Goal: Information Seeking & Learning: Learn about a topic

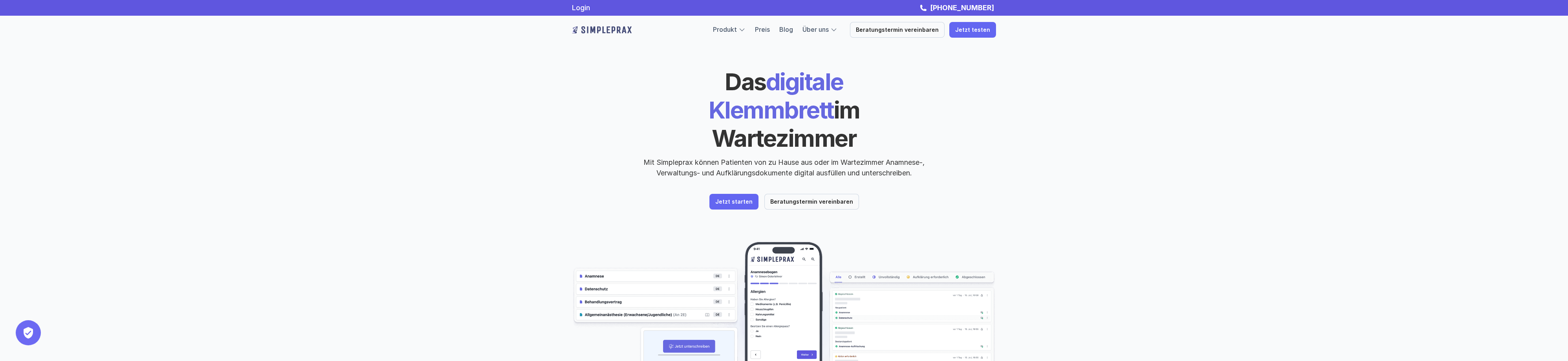
click at [990, 141] on div "Das digitale Klemmbrett im Wartezimmer Mit Simpleprax können Patienten von zu H…" at bounding box center [784, 123] width 424 height 111
click at [770, 27] on link "Preis" at bounding box center [763, 29] width 15 height 8
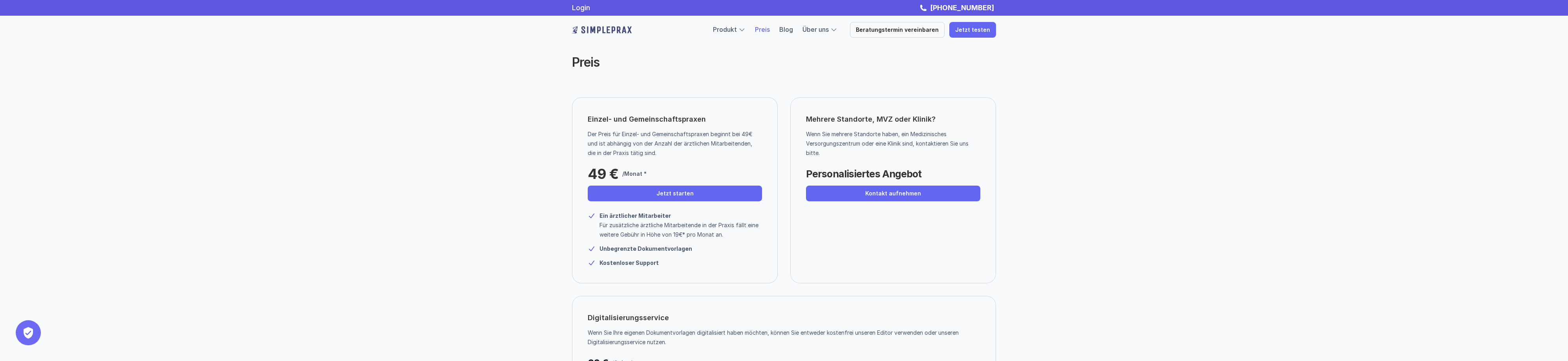
click at [608, 25] on img at bounding box center [602, 30] width 60 height 13
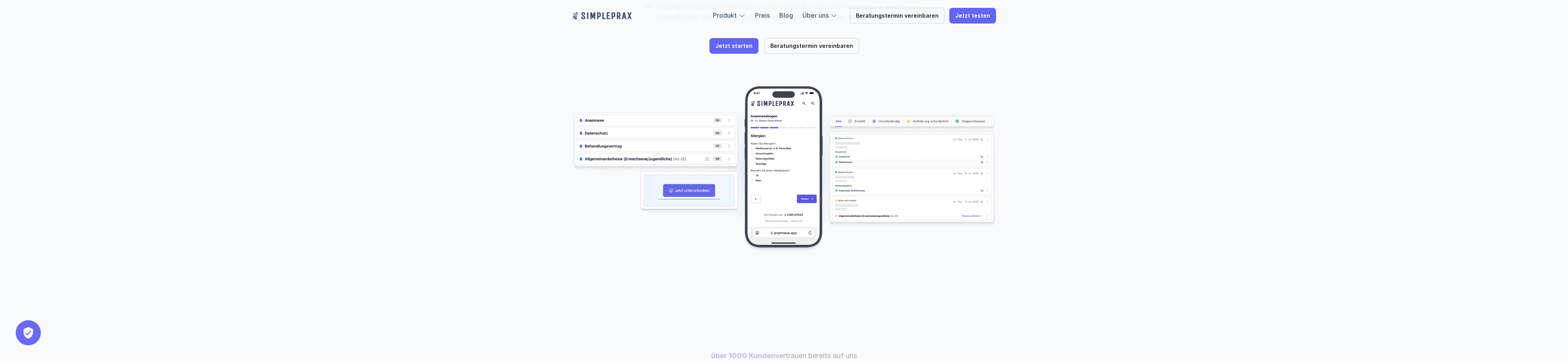
scroll to position [157, 0]
click at [746, 16] on div at bounding box center [742, 14] width 7 height 7
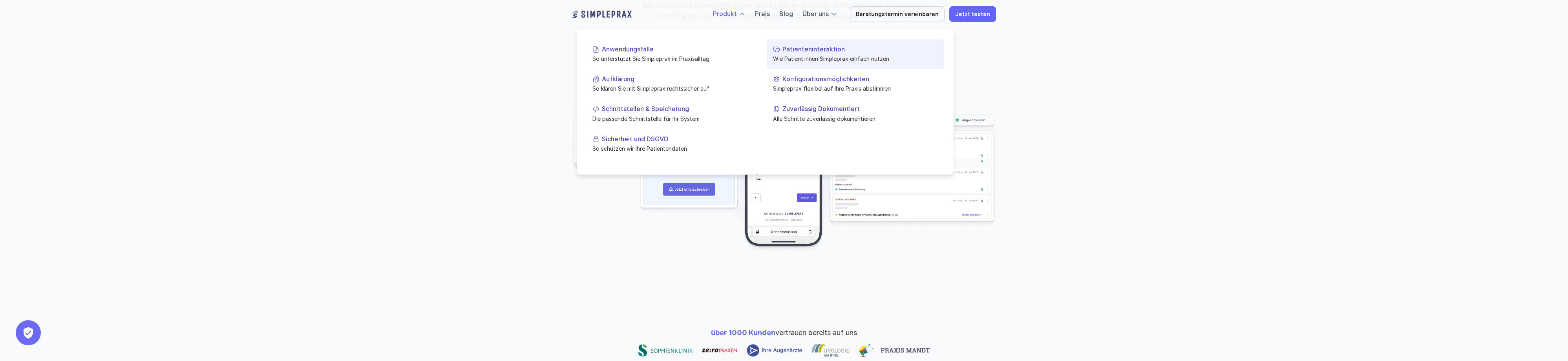
click at [791, 49] on p "Patienteninteraktion" at bounding box center [860, 49] width 155 height 8
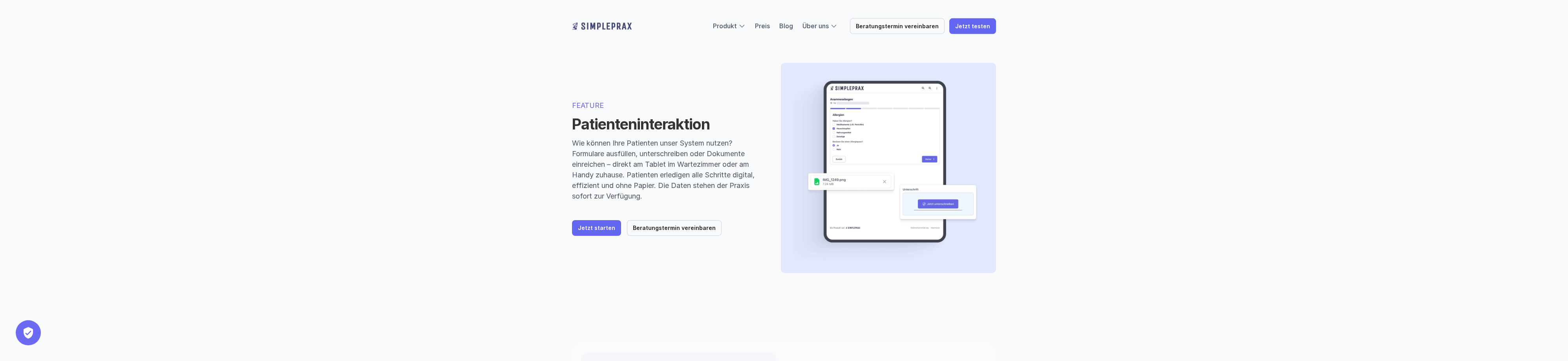
scroll to position [39, 0]
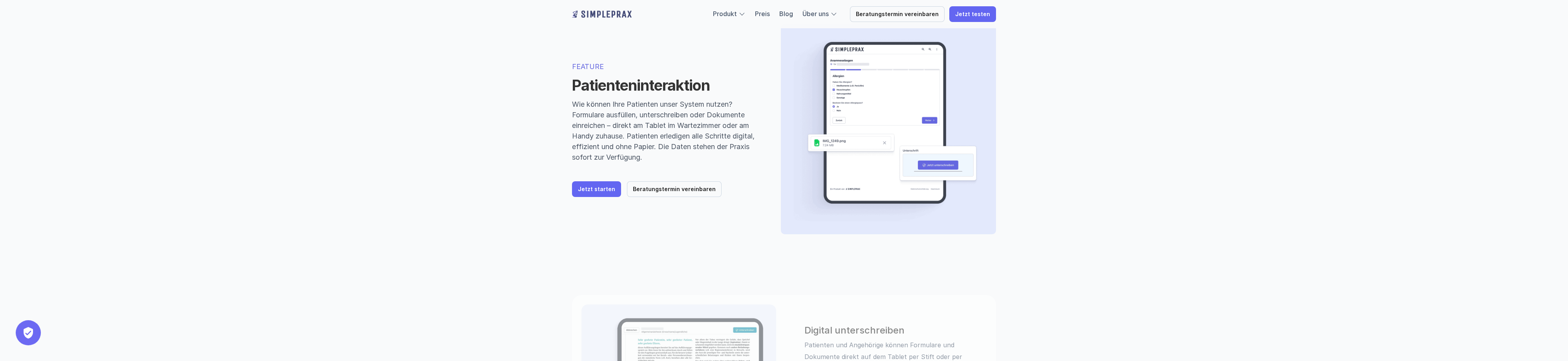
click at [716, 143] on p "Wie können Ihre Patienten unser System nutzen? Formulare ausfüllen, unterschrei…" at bounding box center [667, 130] width 190 height 63
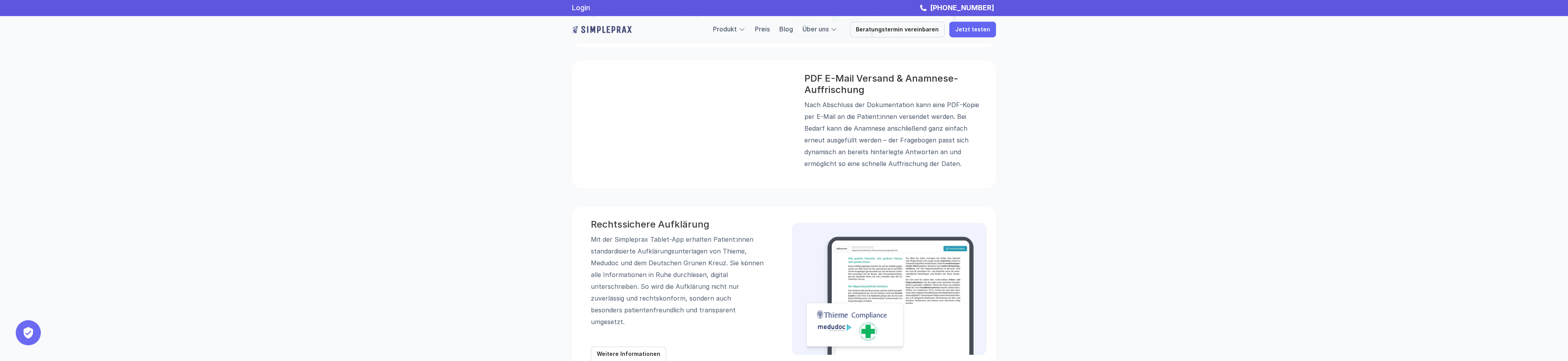
scroll to position [236, 0]
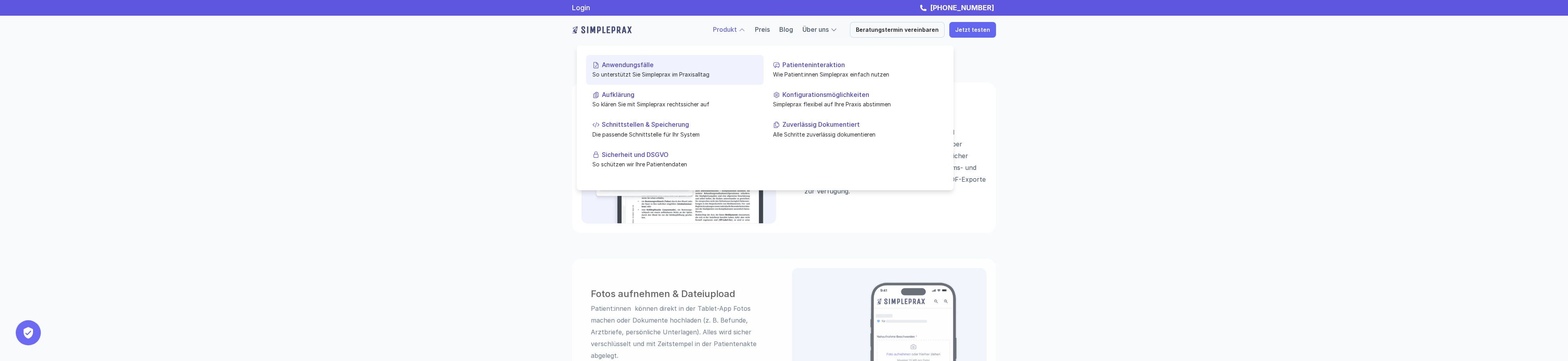
click at [631, 66] on p "Anwendungsfälle" at bounding box center [679, 65] width 155 height 8
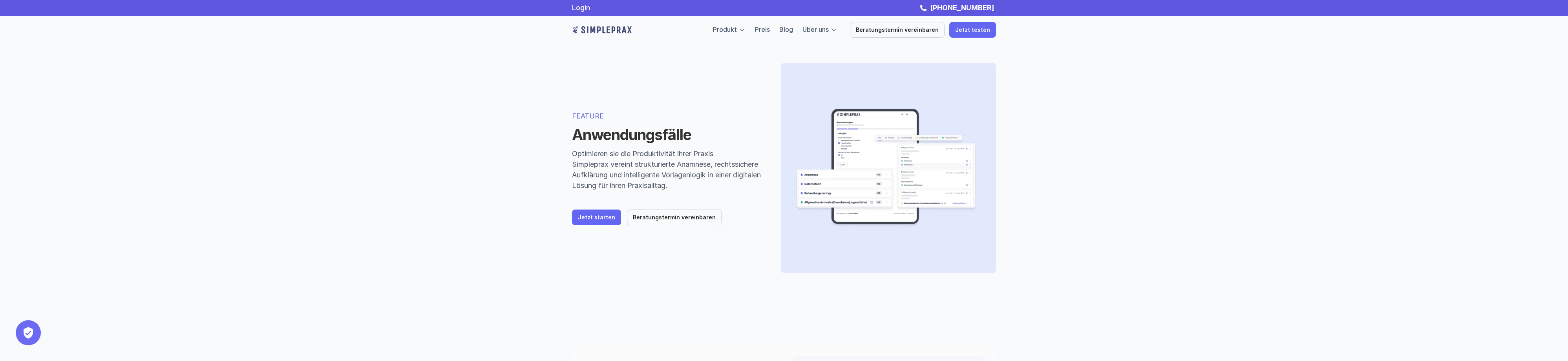
click at [744, 126] on h1 "Anwendungsfälle" at bounding box center [667, 135] width 190 height 18
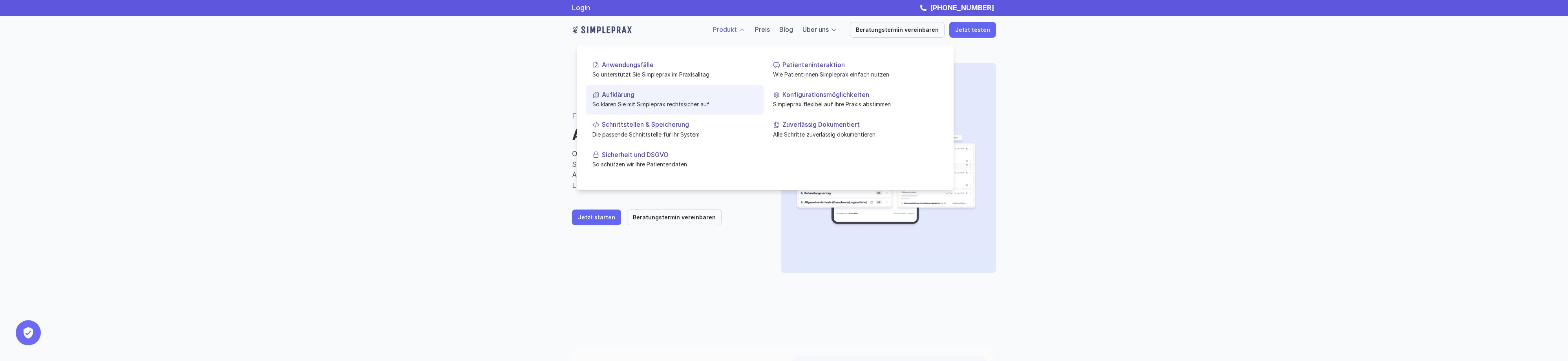
click at [619, 93] on p "Aufklärung" at bounding box center [679, 95] width 155 height 8
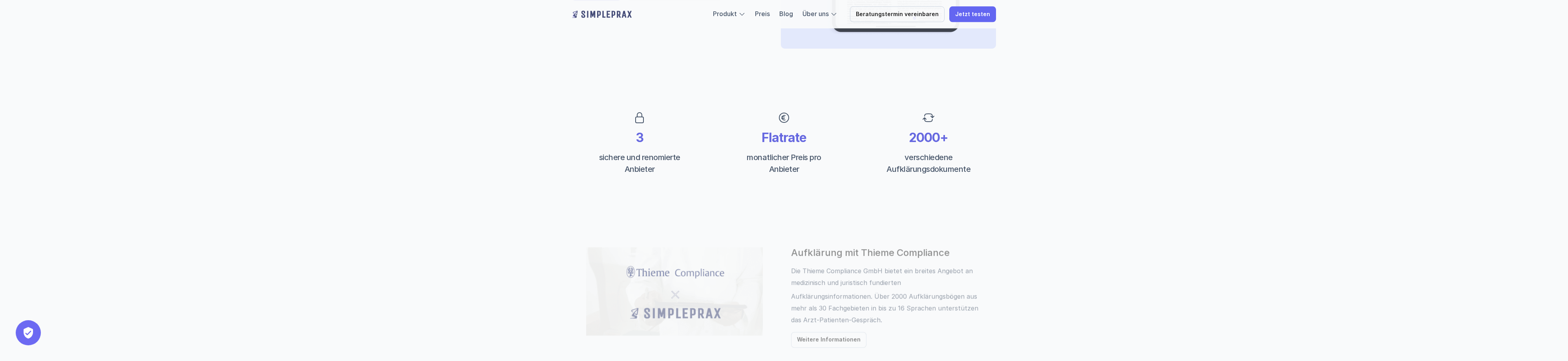
scroll to position [274, 0]
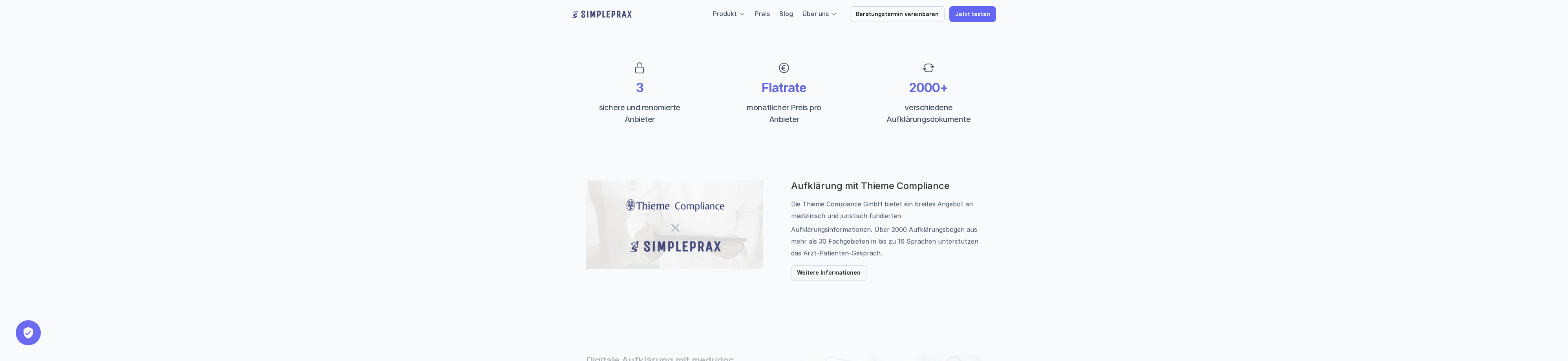
click at [776, 145] on div "3 sichere und renomierte Anbieter Flatrate monatlicher Preis pro Anbieter 2000+…" at bounding box center [784, 93] width 471 height 118
click at [818, 153] on div "FEATURE Aufklärung In Kooperation mit Thieme, Medudoc und dem Deutschen Grünen …" at bounding box center [784, 306] width 471 height 1160
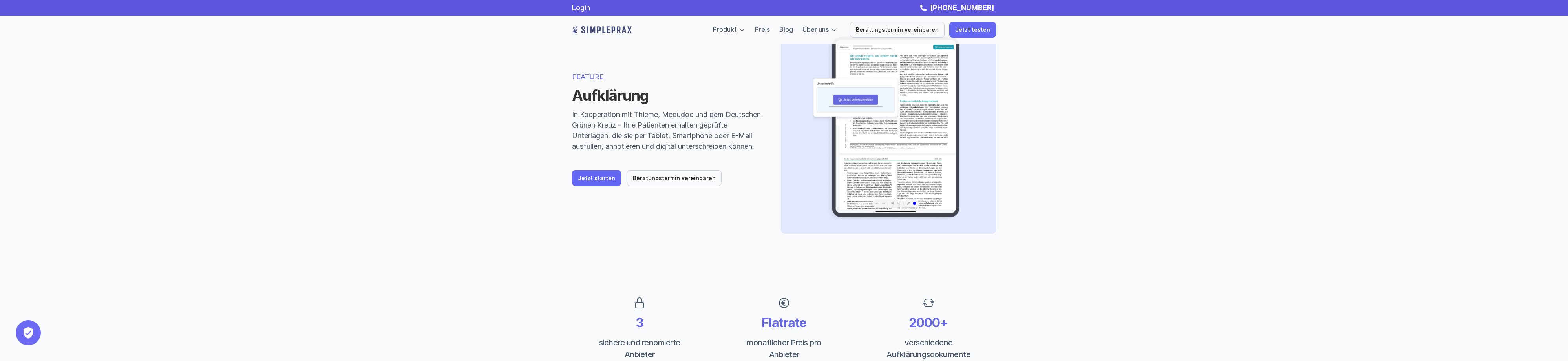
scroll to position [0, 0]
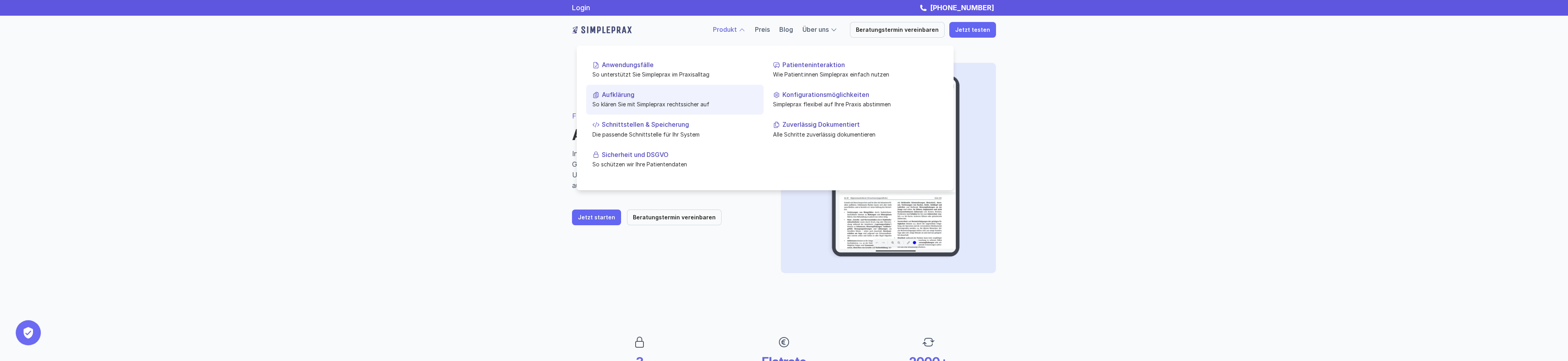
click at [630, 95] on p "Aufklärung" at bounding box center [679, 95] width 155 height 8
click at [737, 27] on link "Produkt" at bounding box center [725, 29] width 24 height 8
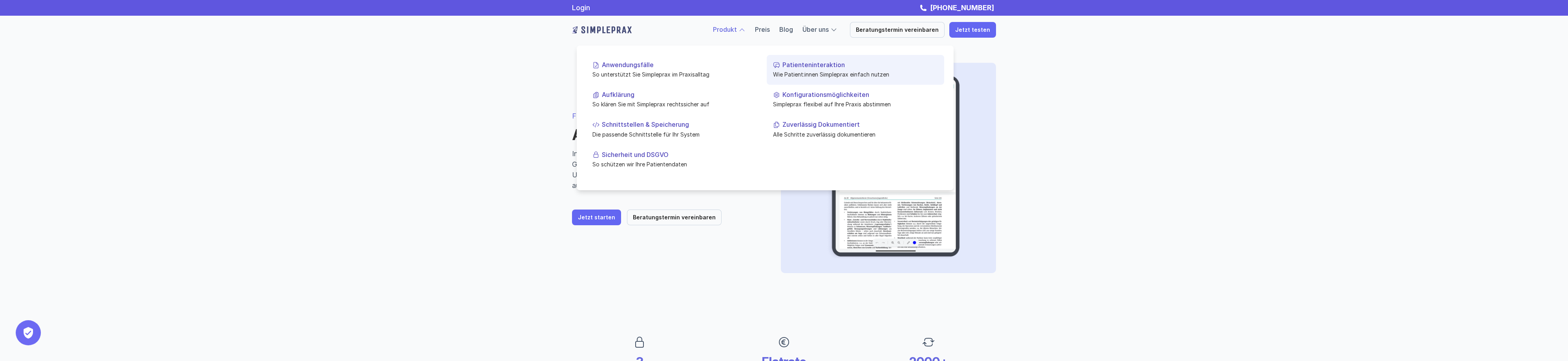
click at [794, 65] on p "Patienteninteraktion" at bounding box center [860, 65] width 155 height 8
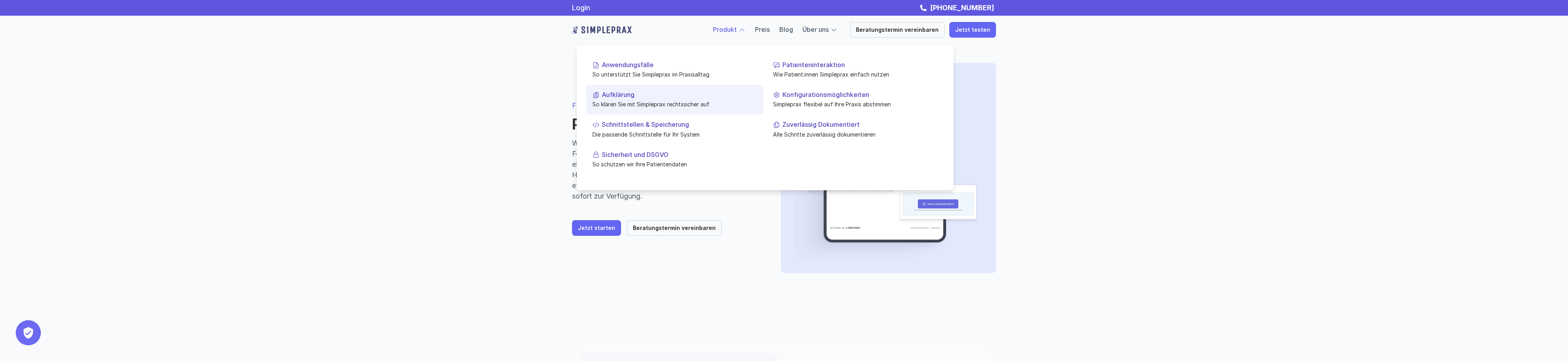
click at [619, 98] on p "Aufklärung" at bounding box center [679, 95] width 155 height 8
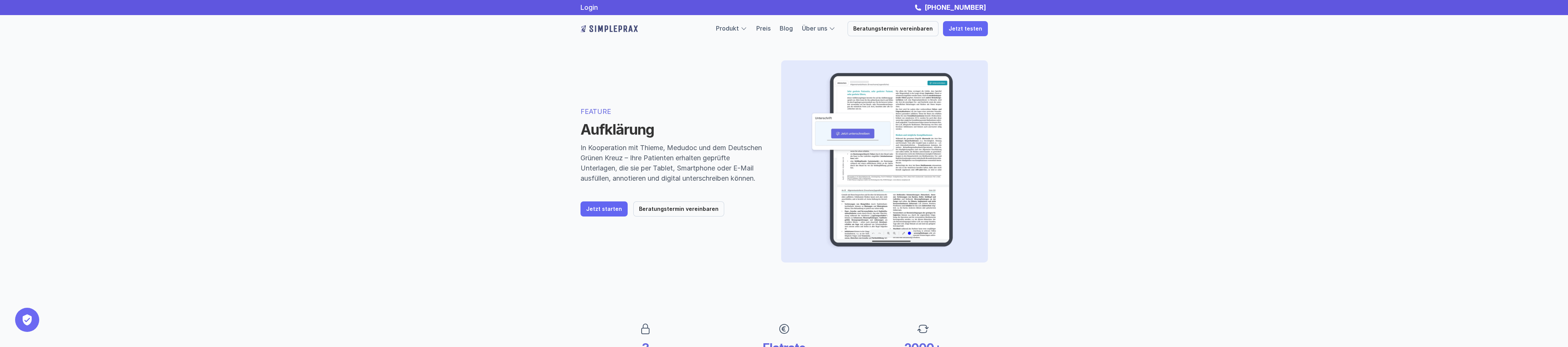
click at [621, 25] on img at bounding box center [609, 29] width 57 height 12
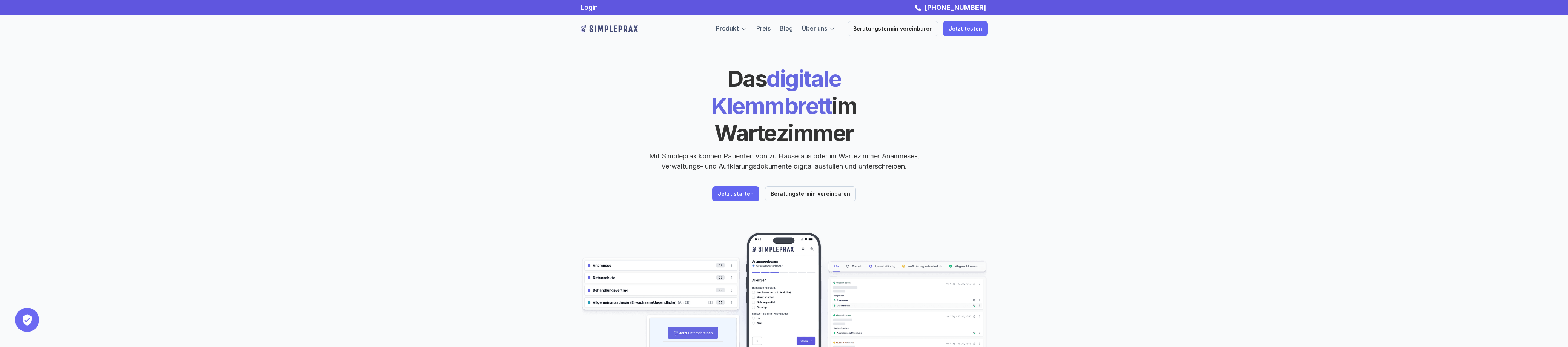
click at [970, 149] on div "Das digitale Klemmbrett im Wartezimmer Mit Simpleprax können Patienten von zu H…" at bounding box center [784, 133] width 407 height 136
click at [873, 195] on header "Das digitale Klemmbrett im Wartezimmer Mit Simpleprax können Patienten von zu H…" at bounding box center [785, 216] width 453 height 432
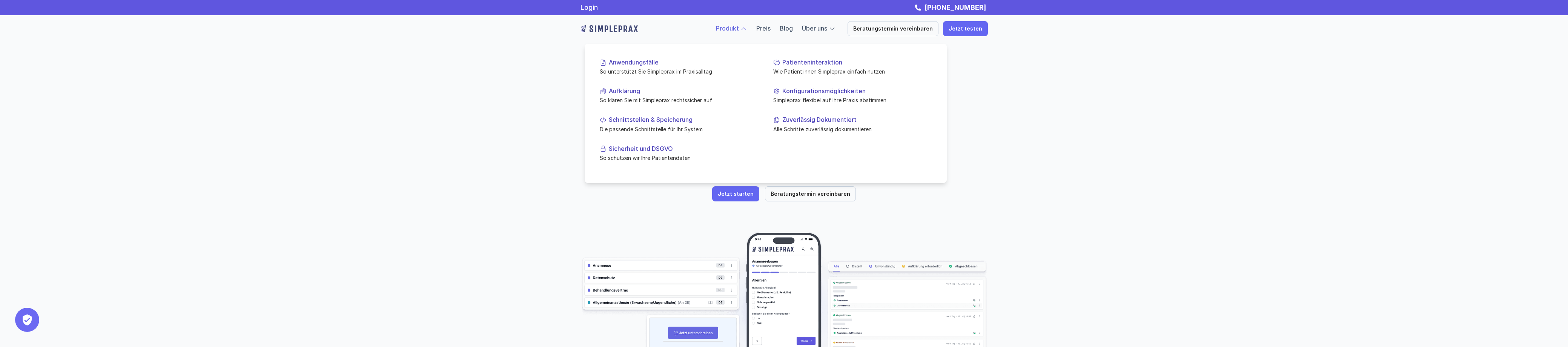
click at [737, 27] on link "Produkt" at bounding box center [727, 28] width 23 height 7
click at [805, 91] on p "Konfigurationsmöglichkeiten" at bounding box center [856, 91] width 149 height 7
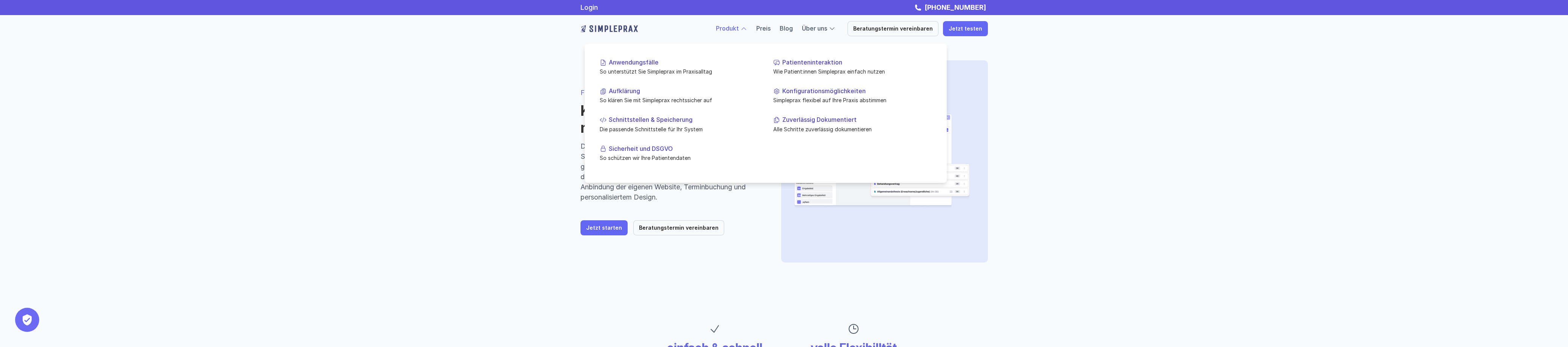
click at [735, 27] on link "Produkt" at bounding box center [727, 28] width 23 height 7
click at [636, 152] on p "Sicherheit und DSGVO" at bounding box center [683, 149] width 149 height 7
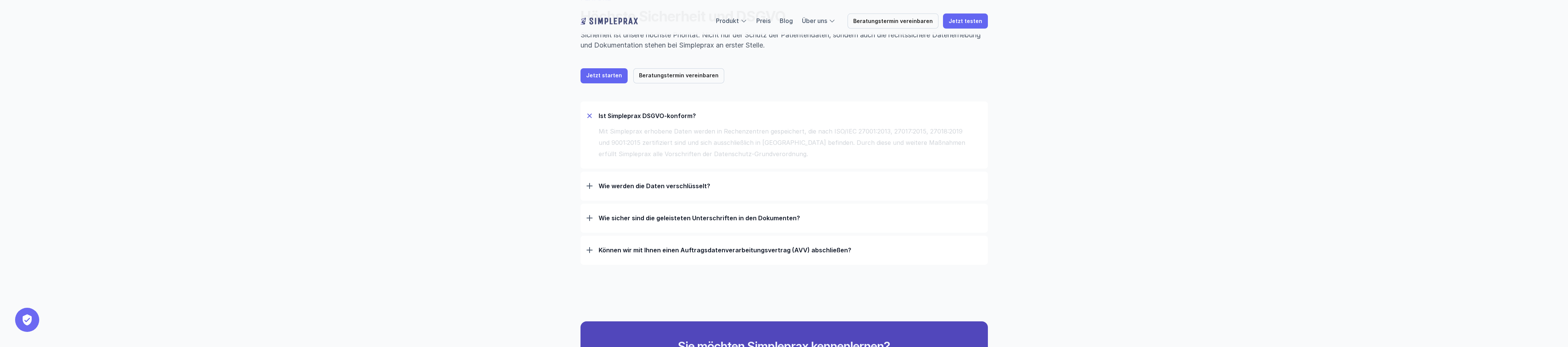
scroll to position [113, 0]
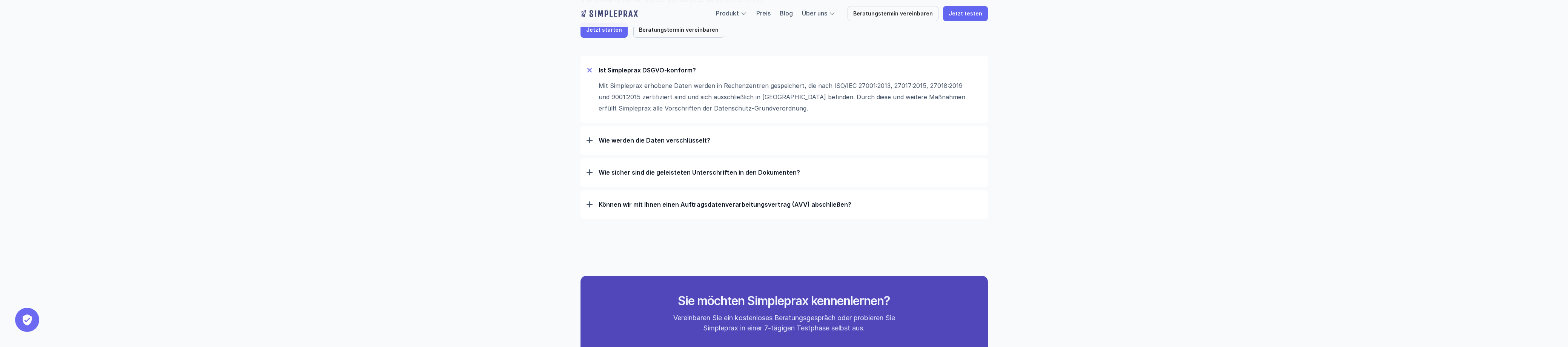
click at [656, 131] on div "Wie werden die Daten verschlüsselt?" at bounding box center [784, 140] width 395 height 19
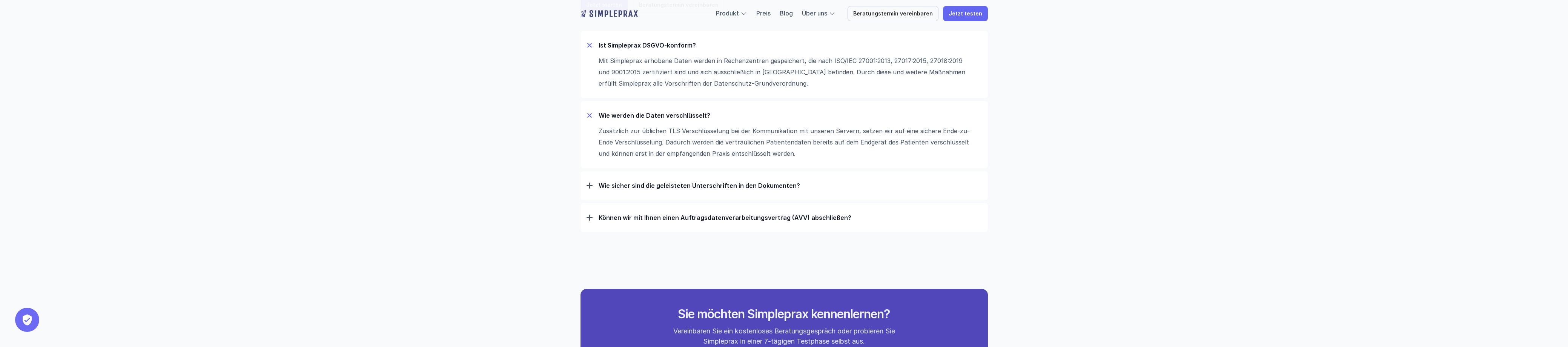
scroll to position [151, 0]
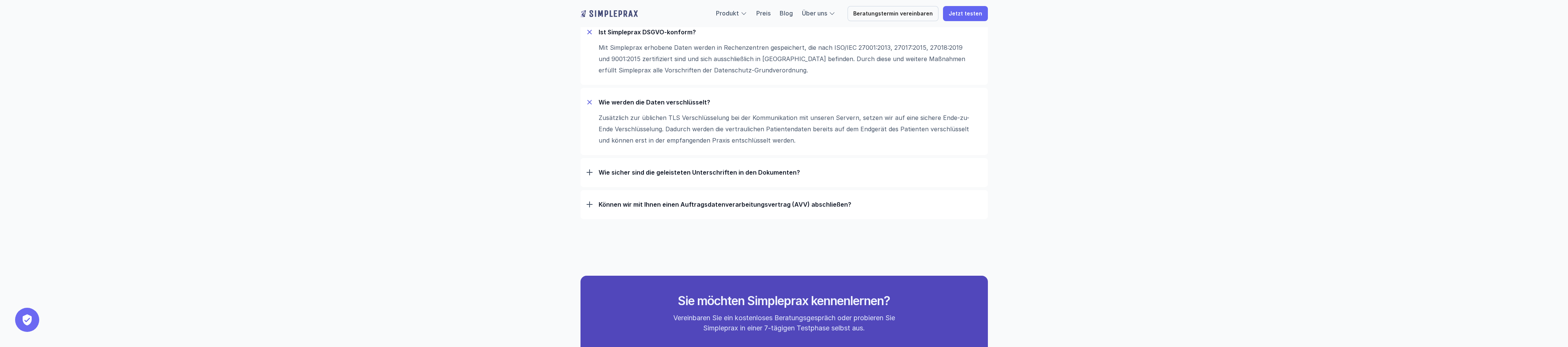
click at [685, 168] on div "Wie sicher sind die geleisteten Unterschriften in den Dokumenten?" at bounding box center [784, 172] width 395 height 19
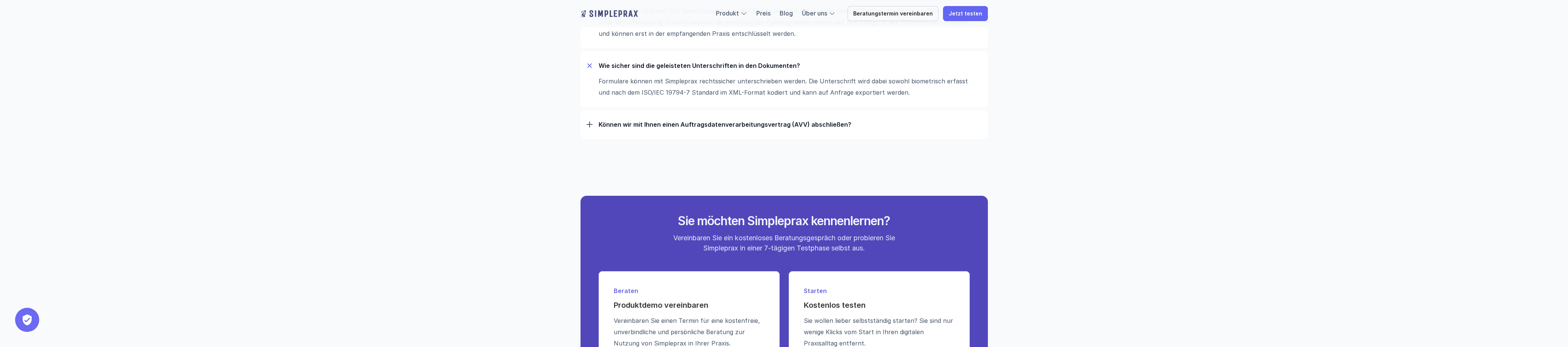
scroll to position [264, 0]
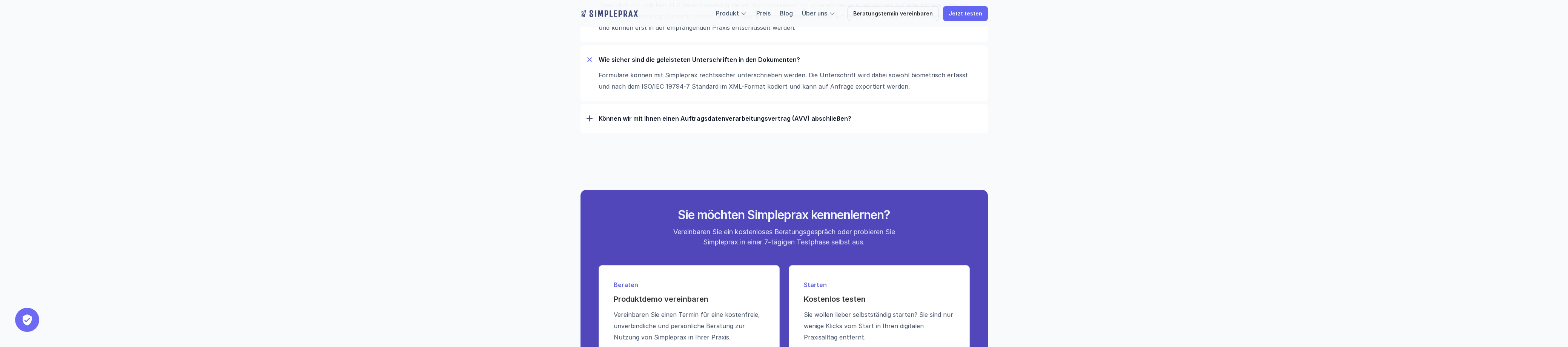
click at [656, 117] on p "Können wir mit Ihnen einen Auftrags­daten­verarbeitungs­vertrag (AVV) abschließ…" at bounding box center [790, 118] width 383 height 7
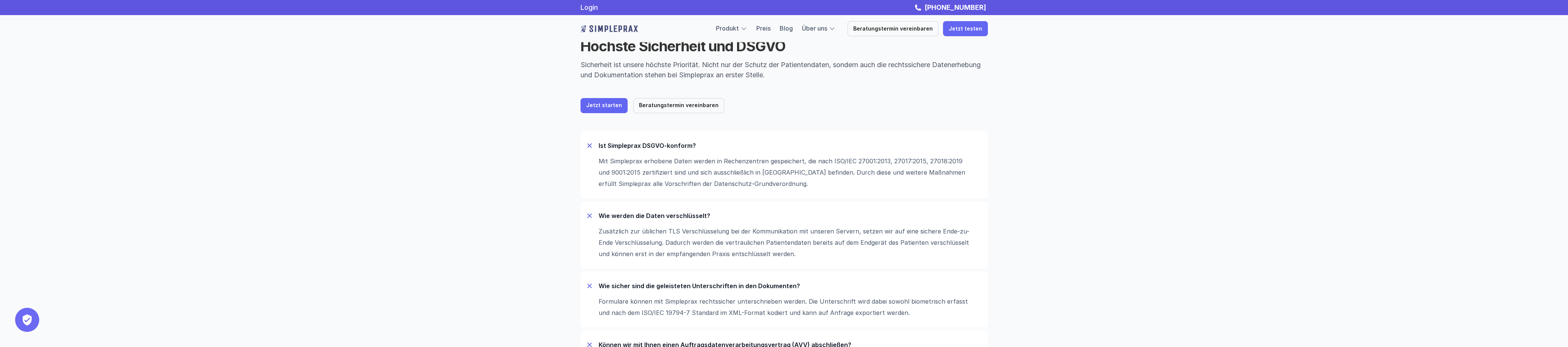
scroll to position [0, 0]
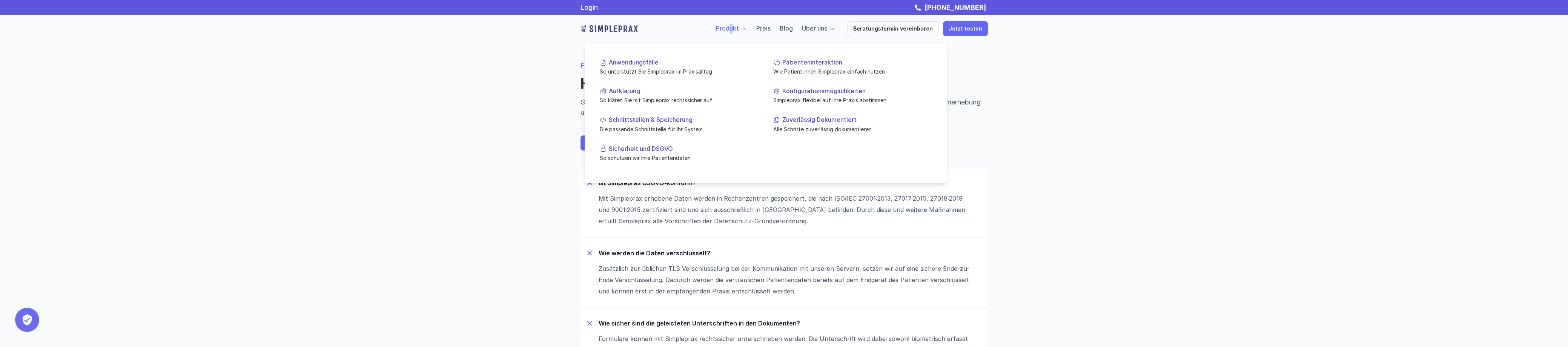
click at [739, 31] on link "Produkt" at bounding box center [727, 28] width 23 height 7
drag, startPoint x: 739, startPoint y: 31, endPoint x: 804, endPoint y: 61, distance: 71.6
click at [804, 61] on p "Patienteninteraktion" at bounding box center [856, 63] width 149 height 7
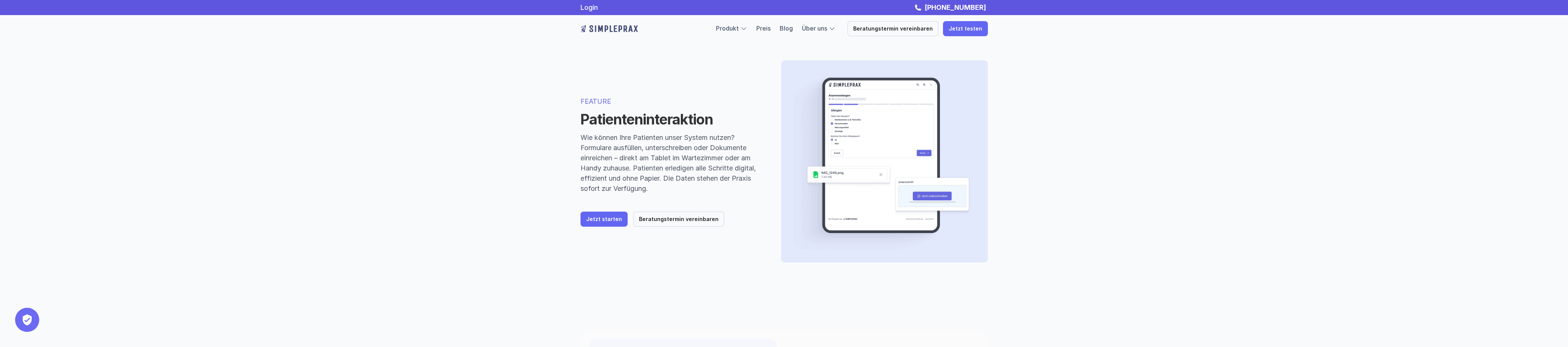
click at [710, 142] on p "Wie können Ihre Patienten unser System nutzen? Formulare ausfüllen, unterschrei…" at bounding box center [672, 163] width 183 height 61
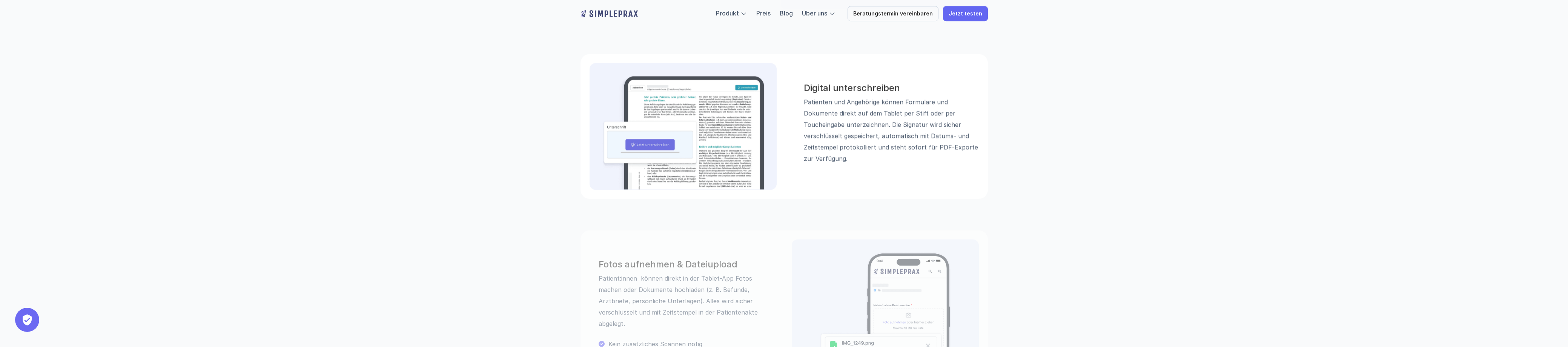
scroll to position [302, 0]
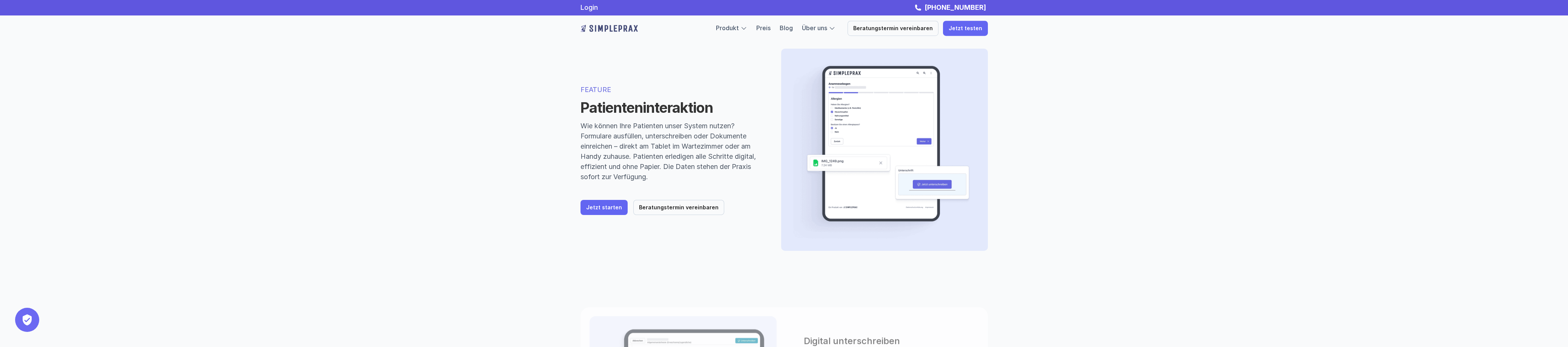
scroll to position [0, 0]
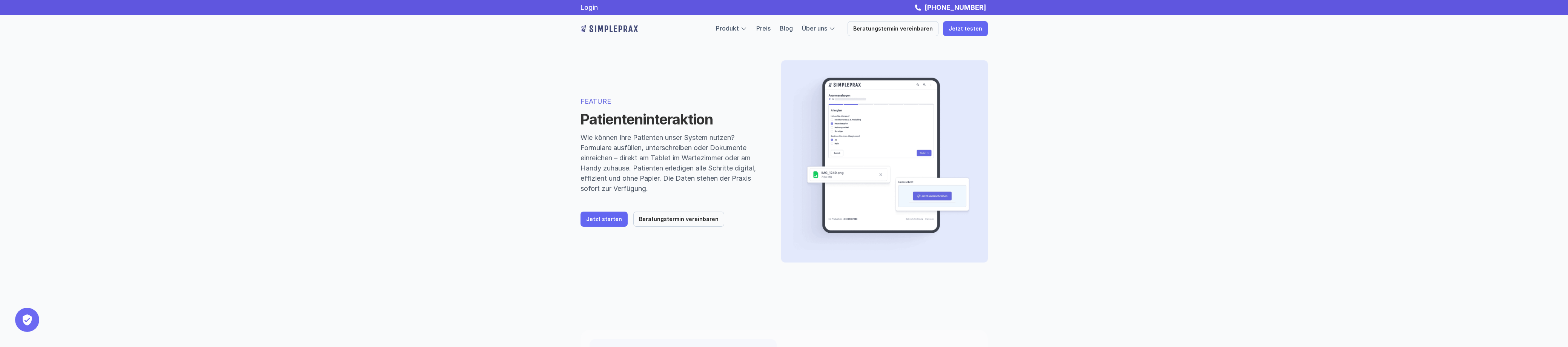
click at [771, 24] on p "Preis" at bounding box center [763, 29] width 15 height 10
click at [771, 26] on link "Preis" at bounding box center [763, 28] width 15 height 7
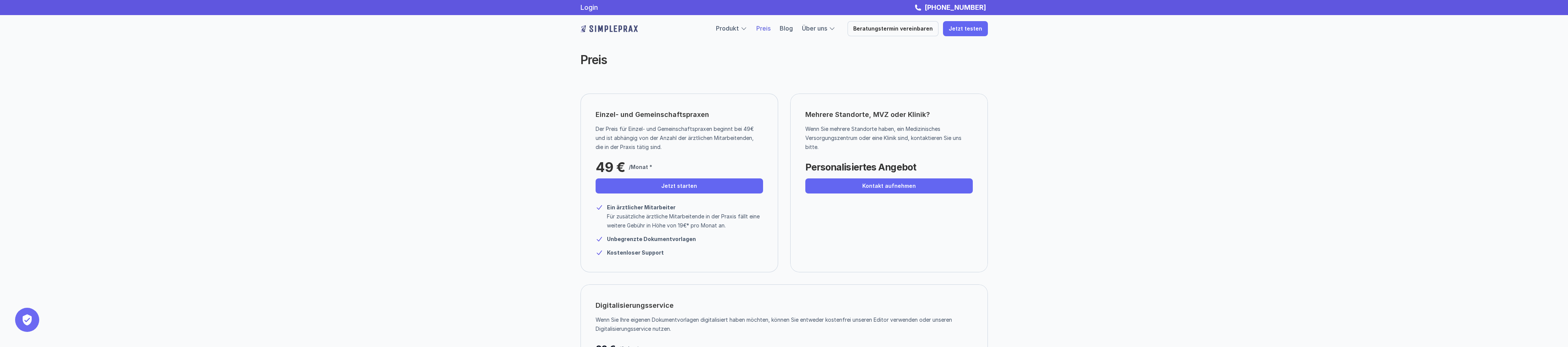
click at [1059, 157] on div "Preis Einzel- und Gemeinschaftspraxen Der Preis für Einzel- und Gemeinschaftspr…" at bounding box center [784, 197] width 1568 height 394
